Goal: Task Accomplishment & Management: Manage account settings

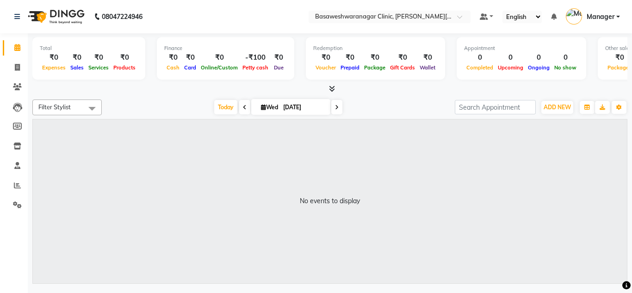
click at [593, 9] on link "Manager" at bounding box center [593, 16] width 54 height 15
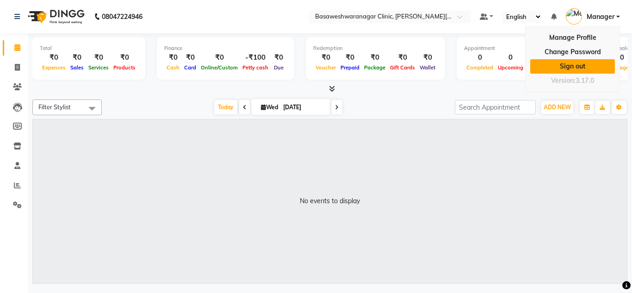
click at [570, 64] on link "Sign out" at bounding box center [572, 66] width 85 height 14
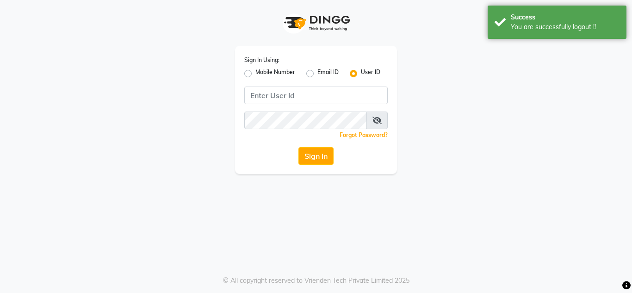
click at [255, 73] on label "Mobile Number" at bounding box center [275, 73] width 40 height 11
click at [255, 73] on input "Mobile Number" at bounding box center [258, 71] width 6 height 6
radio input "true"
radio input "false"
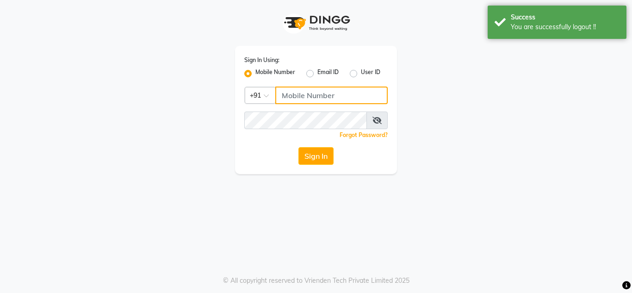
click at [283, 93] on input "Username" at bounding box center [331, 96] width 112 height 18
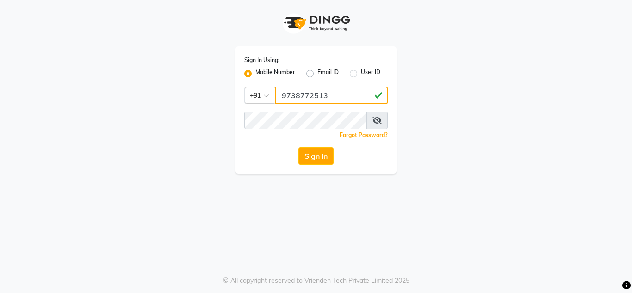
type input "9738772513"
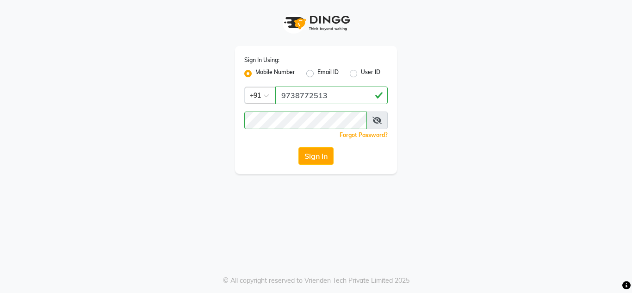
click at [380, 126] on span at bounding box center [376, 120] width 21 height 18
click at [377, 124] on span at bounding box center [376, 120] width 21 height 18
click at [376, 117] on icon at bounding box center [376, 120] width 9 height 7
click at [376, 117] on icon at bounding box center [377, 120] width 8 height 7
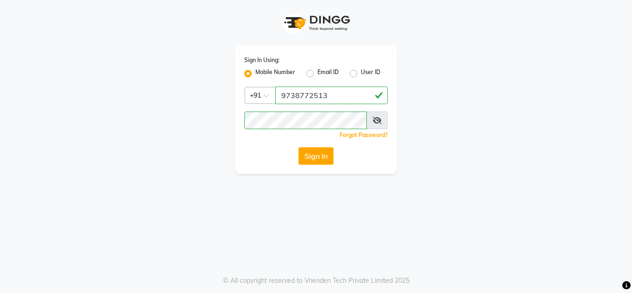
click at [376, 117] on icon at bounding box center [376, 120] width 9 height 7
click at [314, 158] on button "Sign In" at bounding box center [315, 156] width 35 height 18
